Goal: Information Seeking & Learning: Understand process/instructions

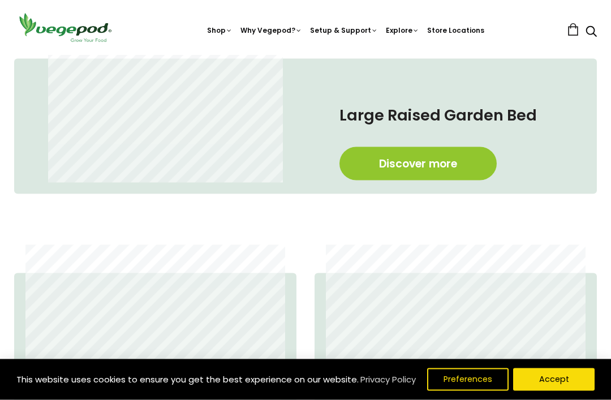
scroll to position [537, 0]
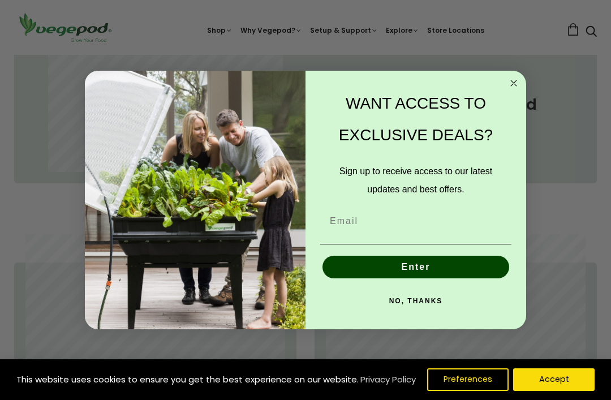
click at [519, 90] on circle "Close dialog" at bounding box center [514, 83] width 13 height 13
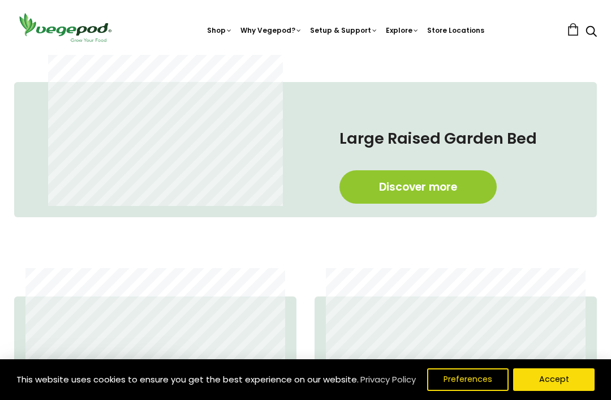
scroll to position [0, 191]
click at [352, 22] on nav "Shop Vegepod Bundles Vegepods Stands & Trolleys Kitchen Garden Accessories & Ot…" at bounding box center [345, 27] width 443 height 17
click at [358, 23] on nav "Shop Vegepod Bundles Vegepods Stands & Trolleys Kitchen Garden Accessories & Ot…" at bounding box center [345, 27] width 443 height 17
click at [406, 103] on link "Vegepod Assembly" at bounding box center [383, 107] width 154 height 29
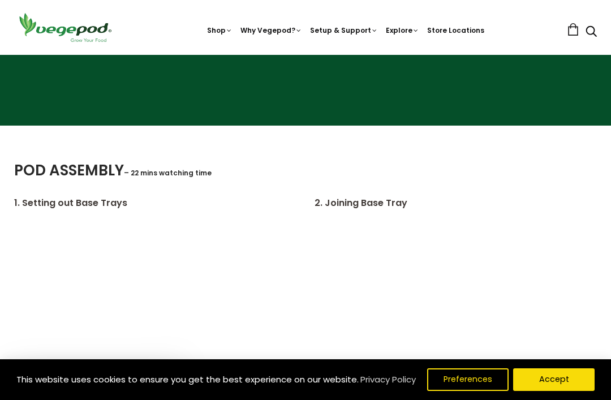
scroll to position [83, 0]
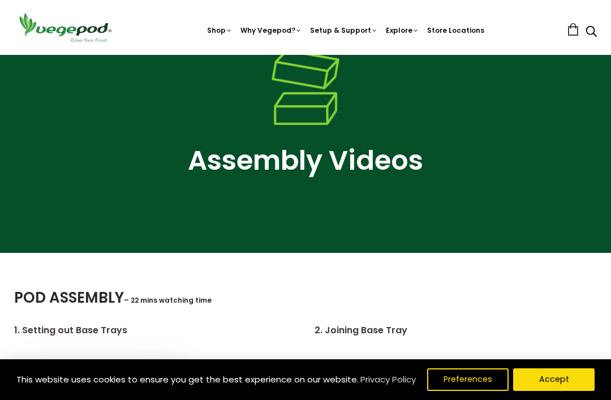
click at [592, 27] on use "Search" at bounding box center [591, 31] width 11 height 11
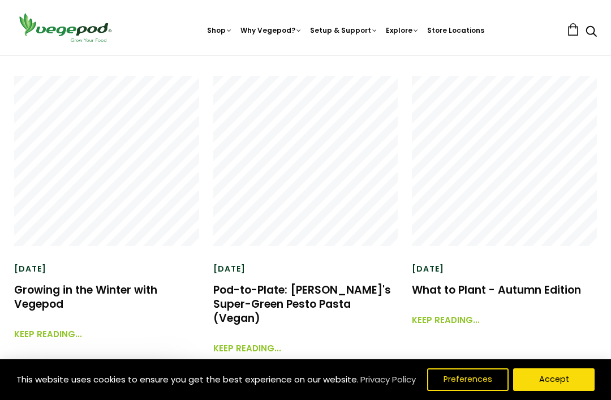
scroll to position [2666, 0]
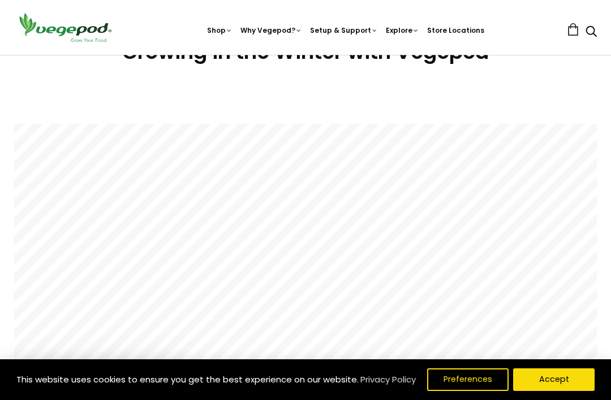
scroll to position [165, 0]
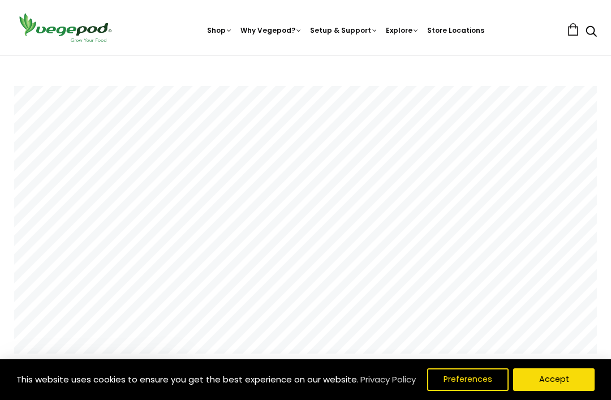
click at [556, 391] on button "Accept" at bounding box center [553, 379] width 81 height 23
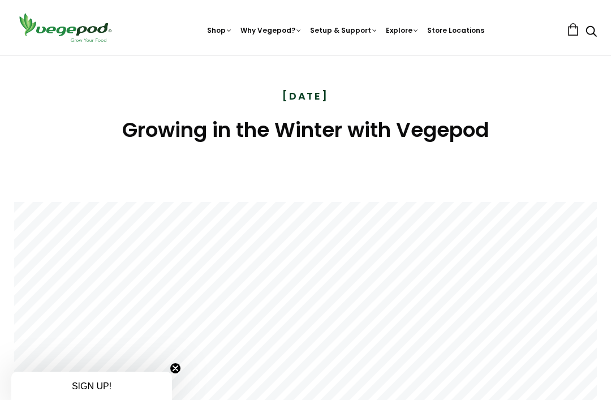
scroll to position [0, 0]
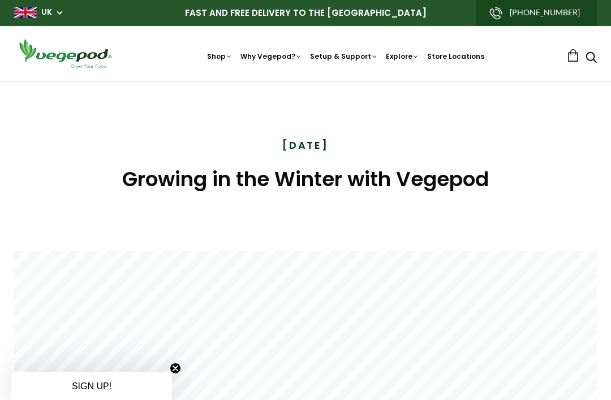
click at [429, 195] on link "How to Fill Your Vegepod" at bounding box center [383, 191] width 154 height 29
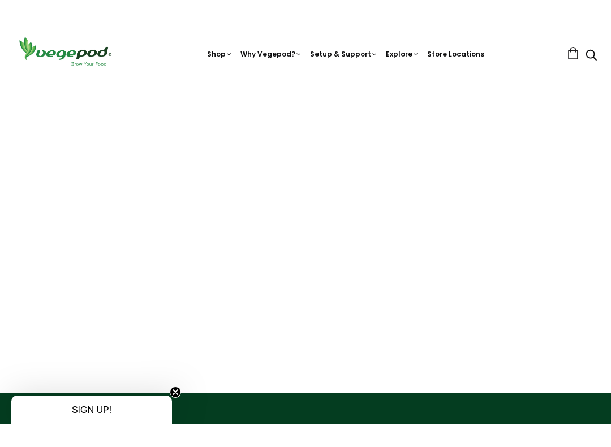
scroll to position [11, 0]
